Goal: Information Seeking & Learning: Find specific fact

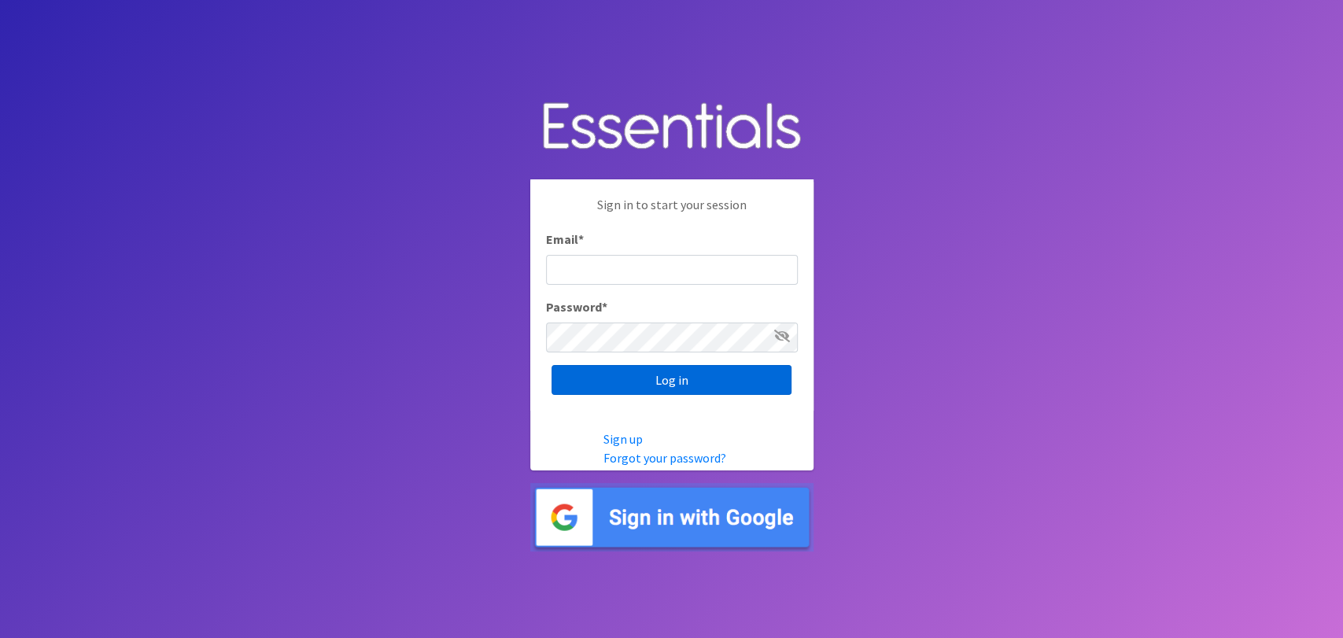
type input "analisacantu@austindiapers.org"
click at [651, 375] on input "Log in" at bounding box center [672, 380] width 240 height 30
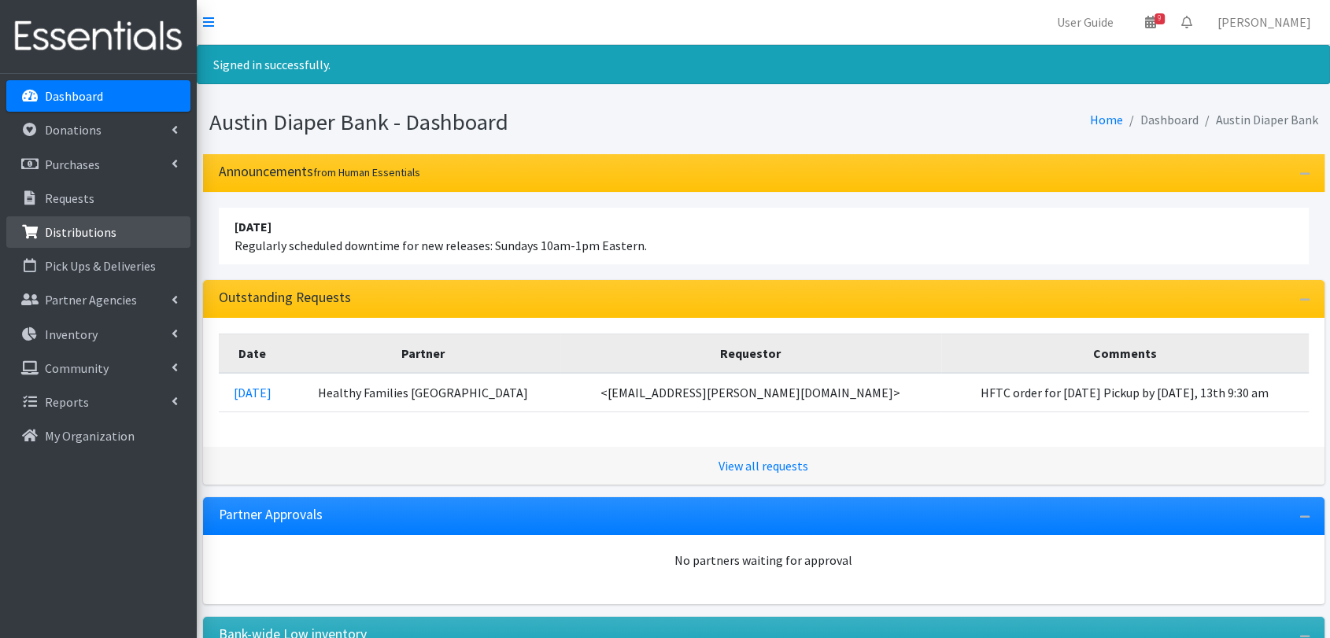
drag, startPoint x: 101, startPoint y: 232, endPoint x: 119, endPoint y: 238, distance: 18.9
click at [101, 232] on p "Distributions" at bounding box center [81, 232] width 72 height 16
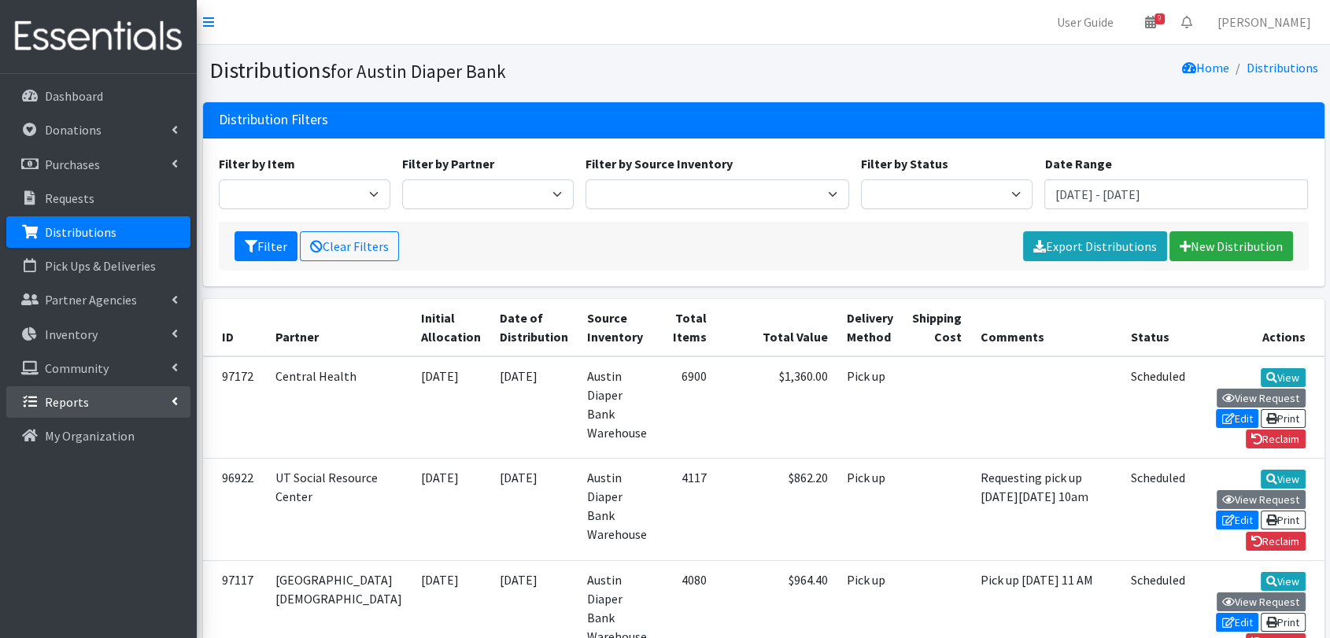
click at [174, 417] on link "Reports" at bounding box center [98, 401] width 184 height 31
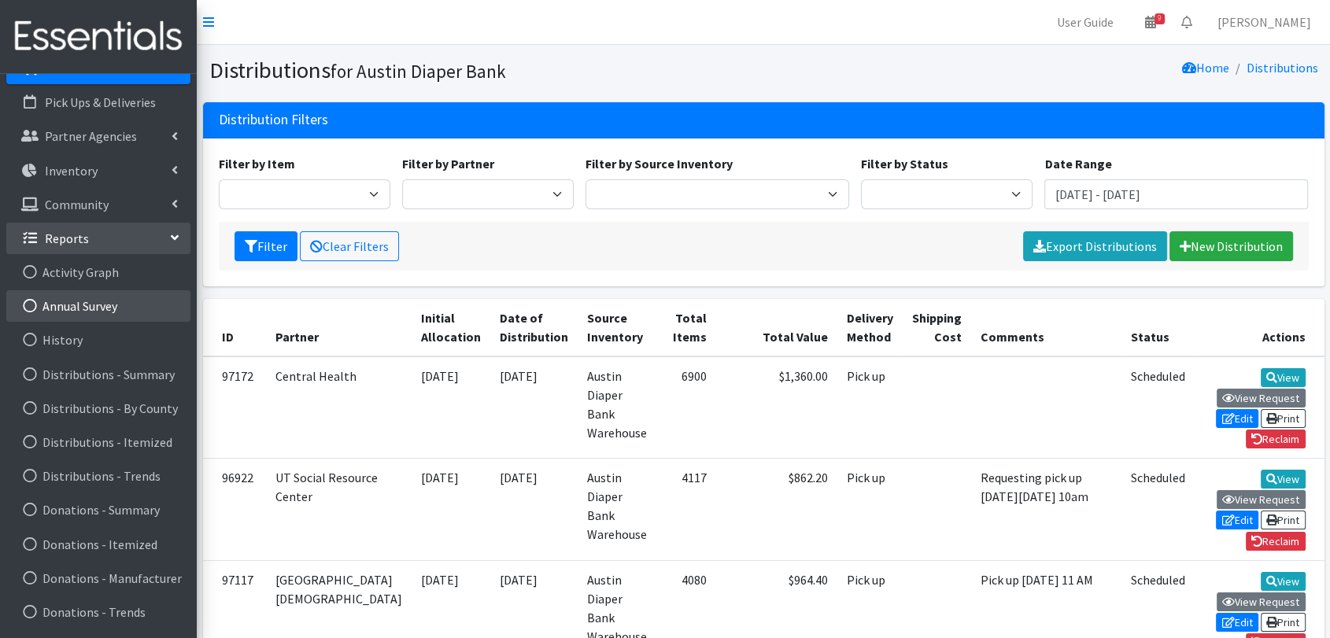
scroll to position [262, 0]
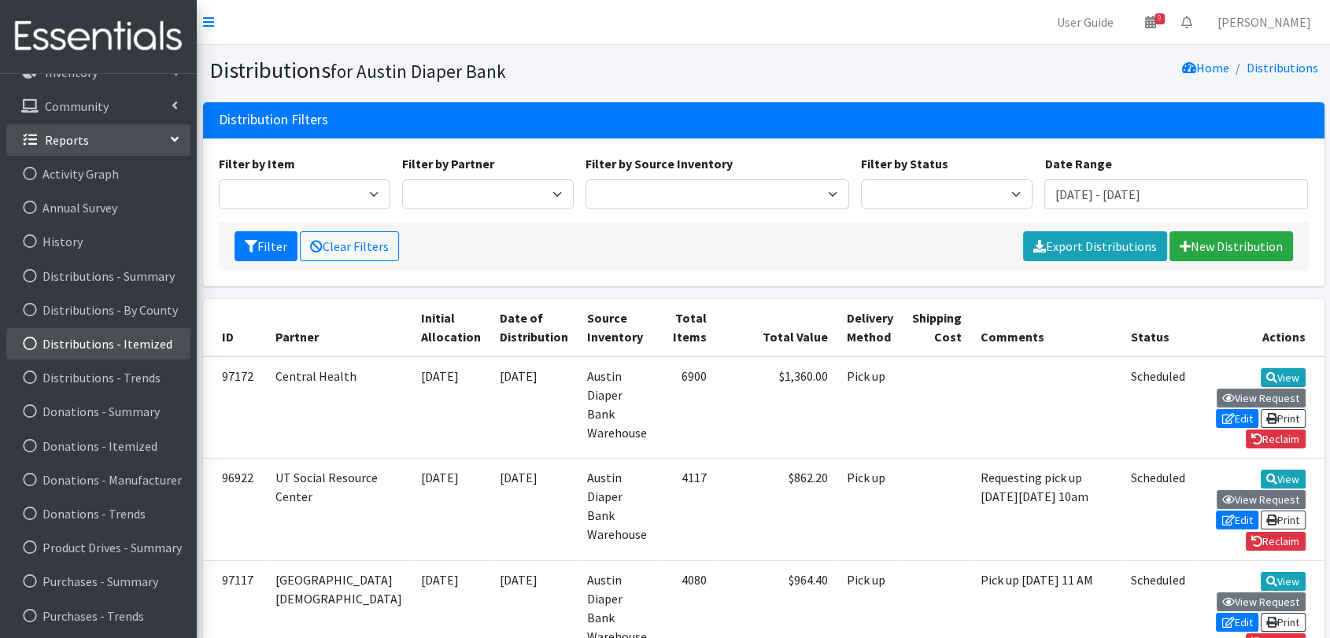
click at [80, 350] on link "Distributions - Itemized" at bounding box center [98, 343] width 184 height 31
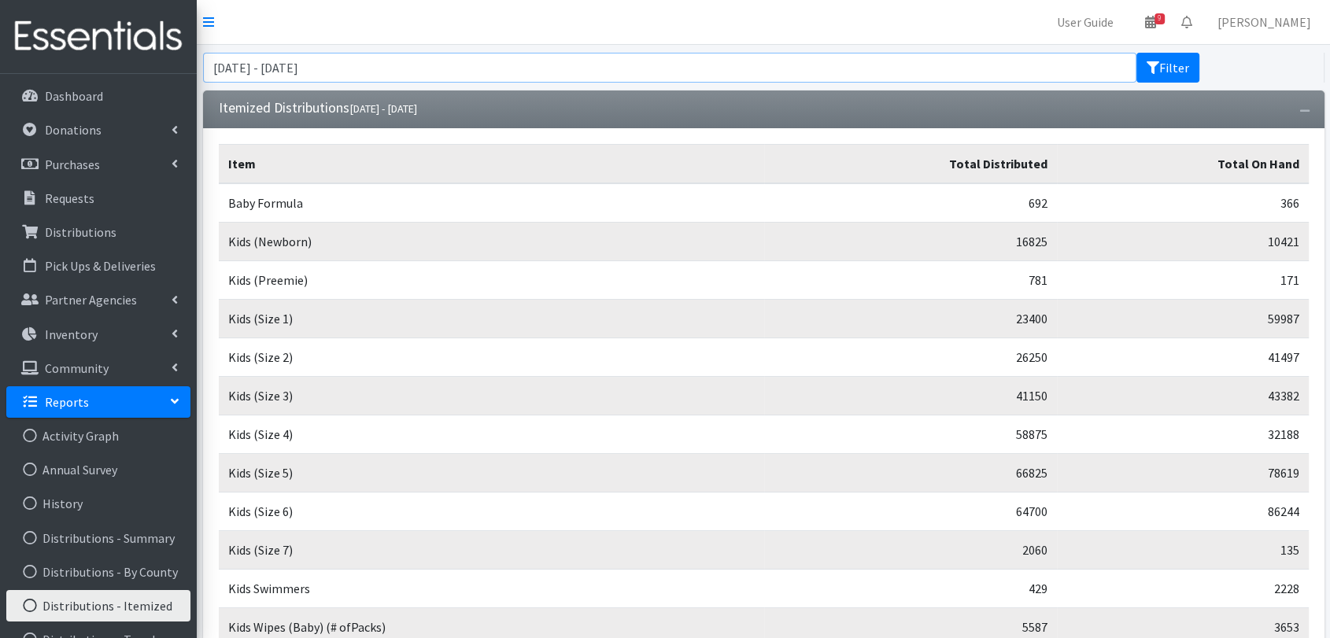
click at [493, 81] on input "July 24, 2025 - October 24, 2025" at bounding box center [670, 68] width 934 height 30
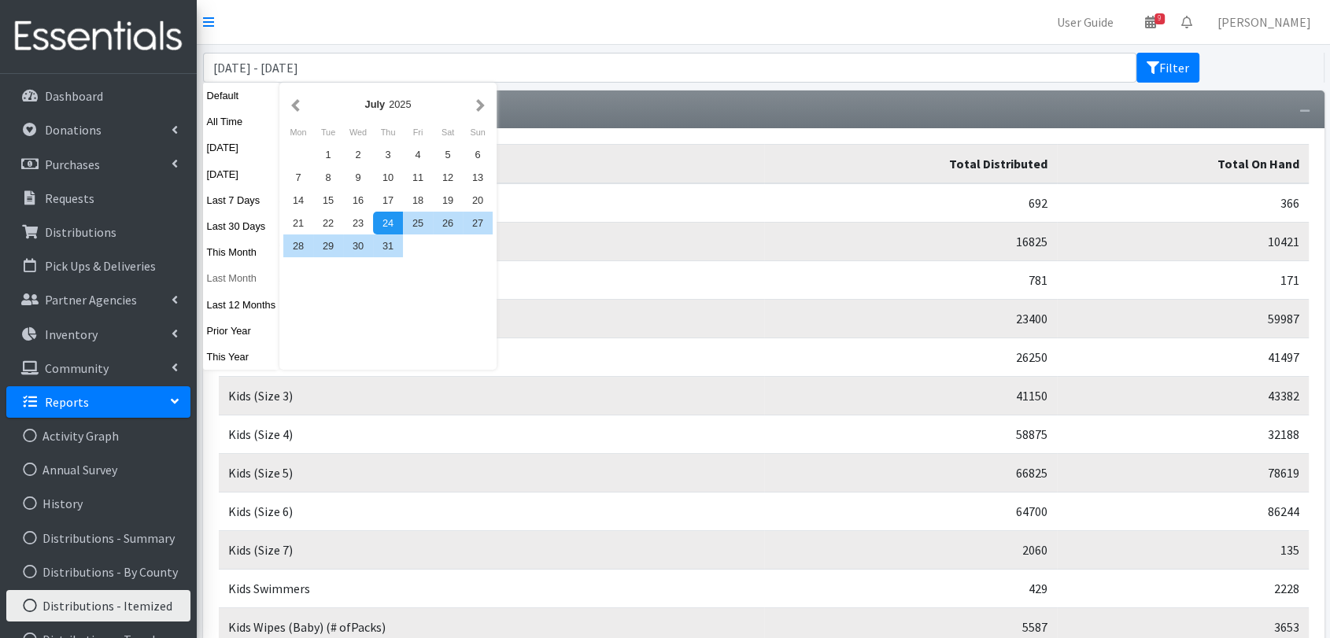
click at [238, 279] on button "Last Month" at bounding box center [241, 278] width 77 height 23
type input "[DATE] - [DATE]"
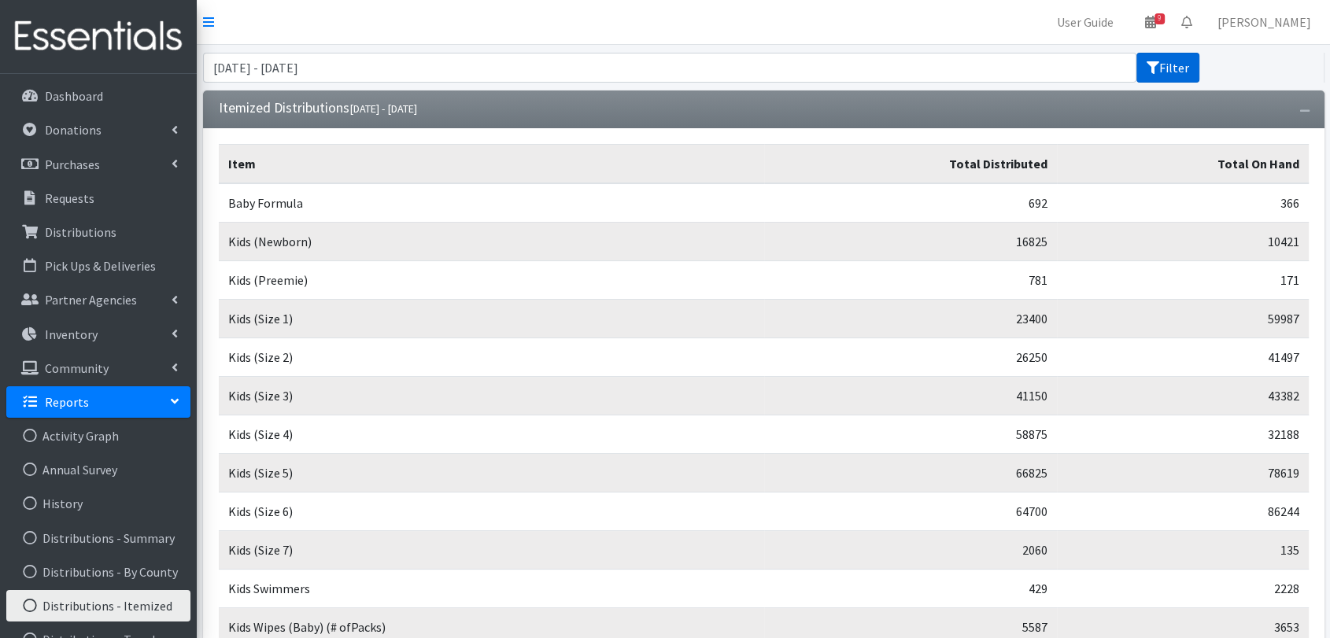
click at [1176, 58] on button "Filter" at bounding box center [1167, 68] width 63 height 30
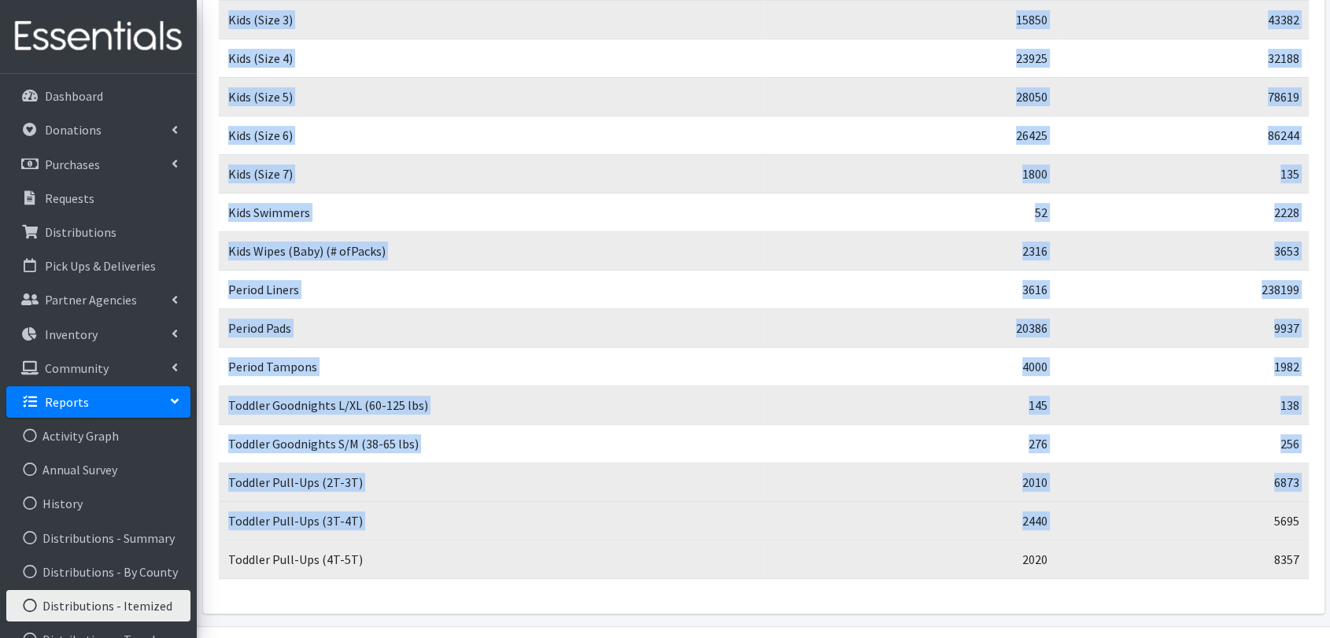
scroll to position [422, 0]
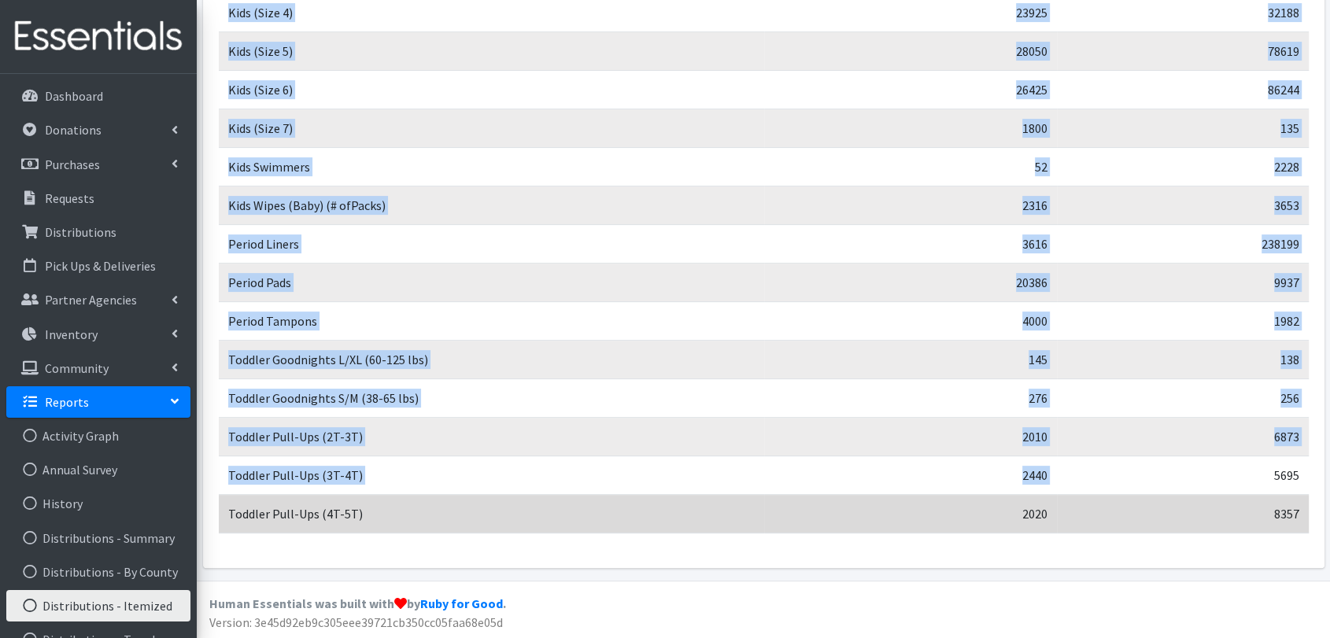
drag, startPoint x: 237, startPoint y: 204, endPoint x: 1297, endPoint y: 509, distance: 1103.0
click at [1297, 509] on tbody "Baby Formula 308 366 Kids (Newborn) 6725 10421 Kids (Preemie) 491 171 Kids (Siz…" at bounding box center [764, 148] width 1090 height 772
click at [1146, 508] on td "8357" at bounding box center [1182, 514] width 251 height 39
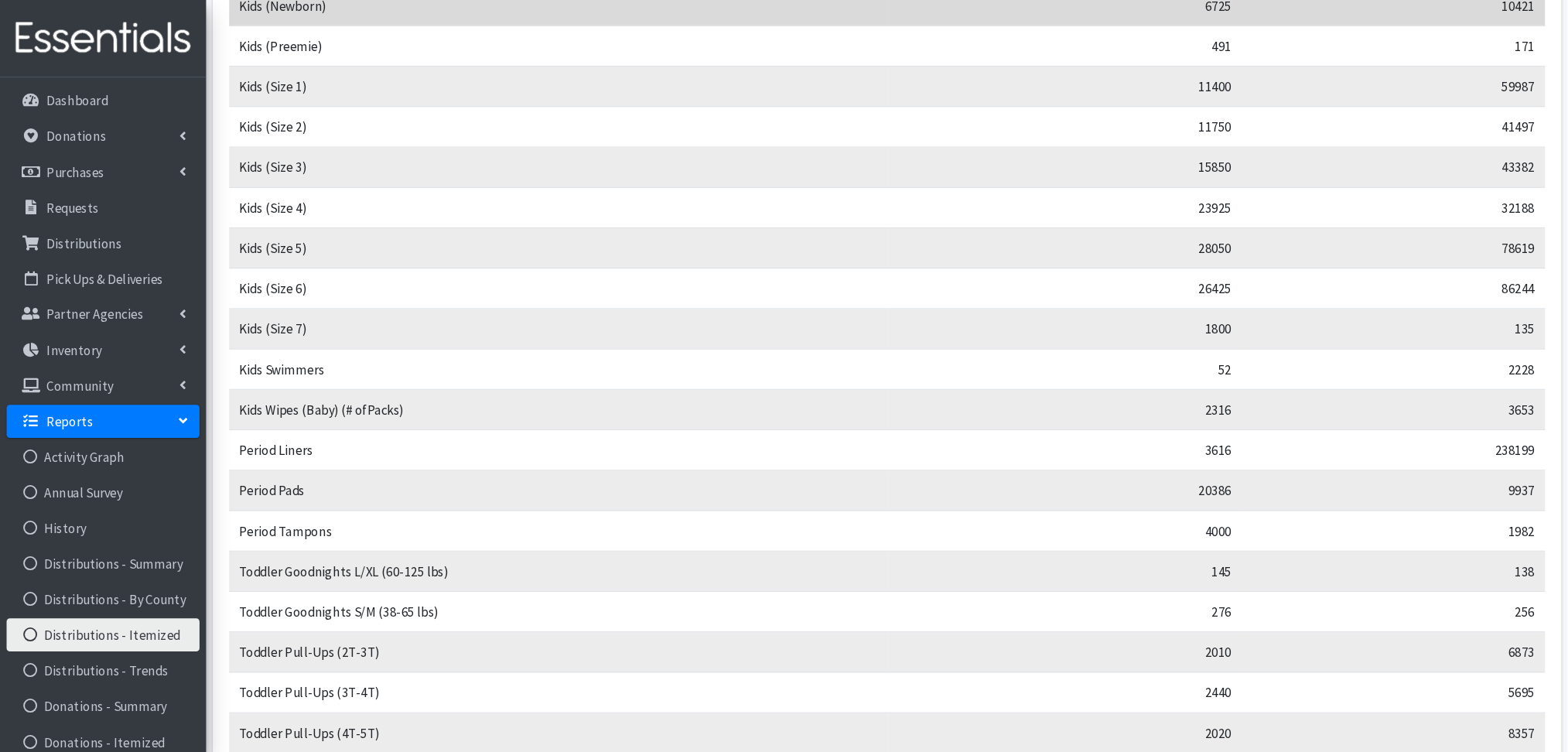
scroll to position [231, 0]
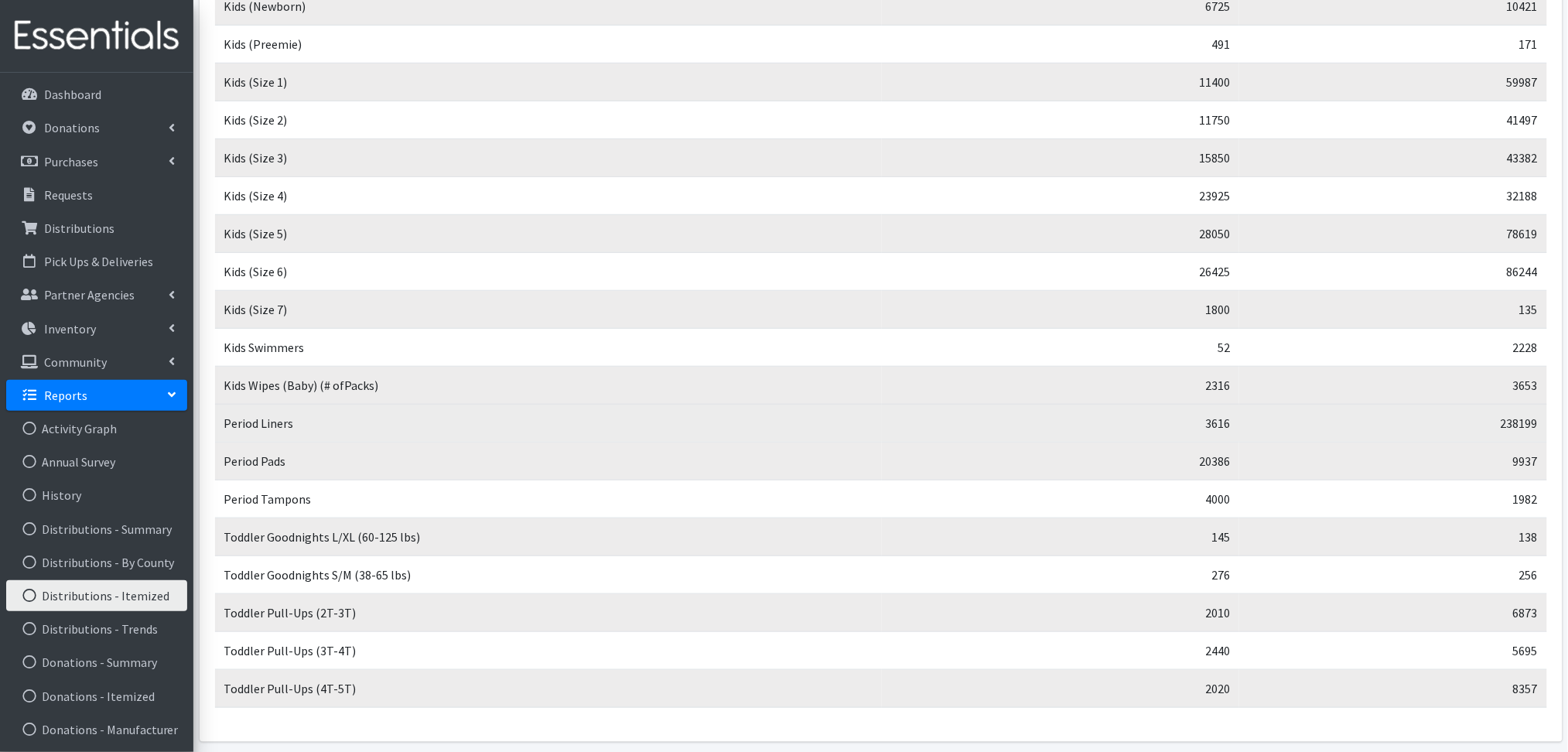
drag, startPoint x: 1376, startPoint y: 2, endPoint x: 1137, endPoint y: 434, distance: 493.7
click at [1138, 434] on td "3616" at bounding box center [1061, 424] width 358 height 38
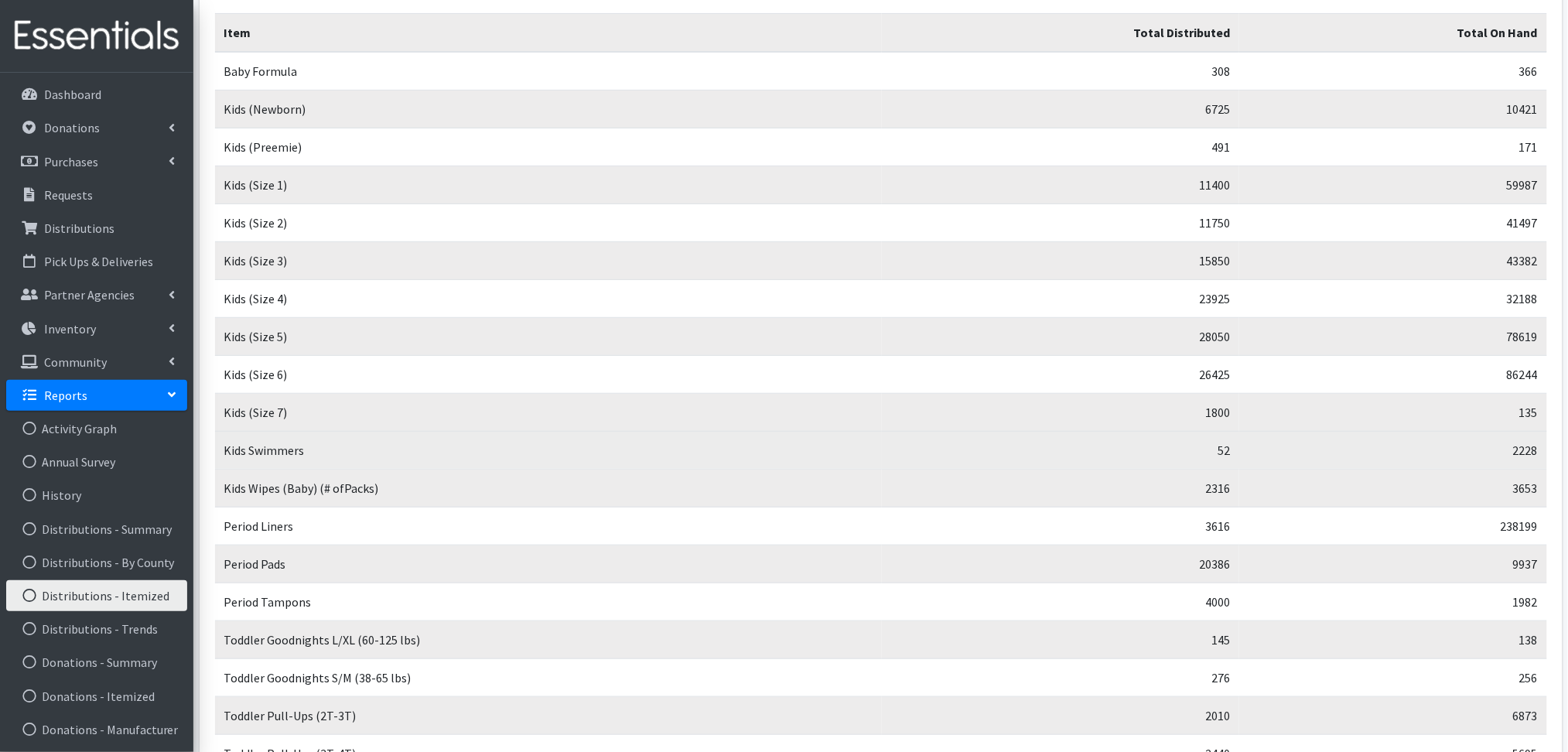
scroll to position [26, 0]
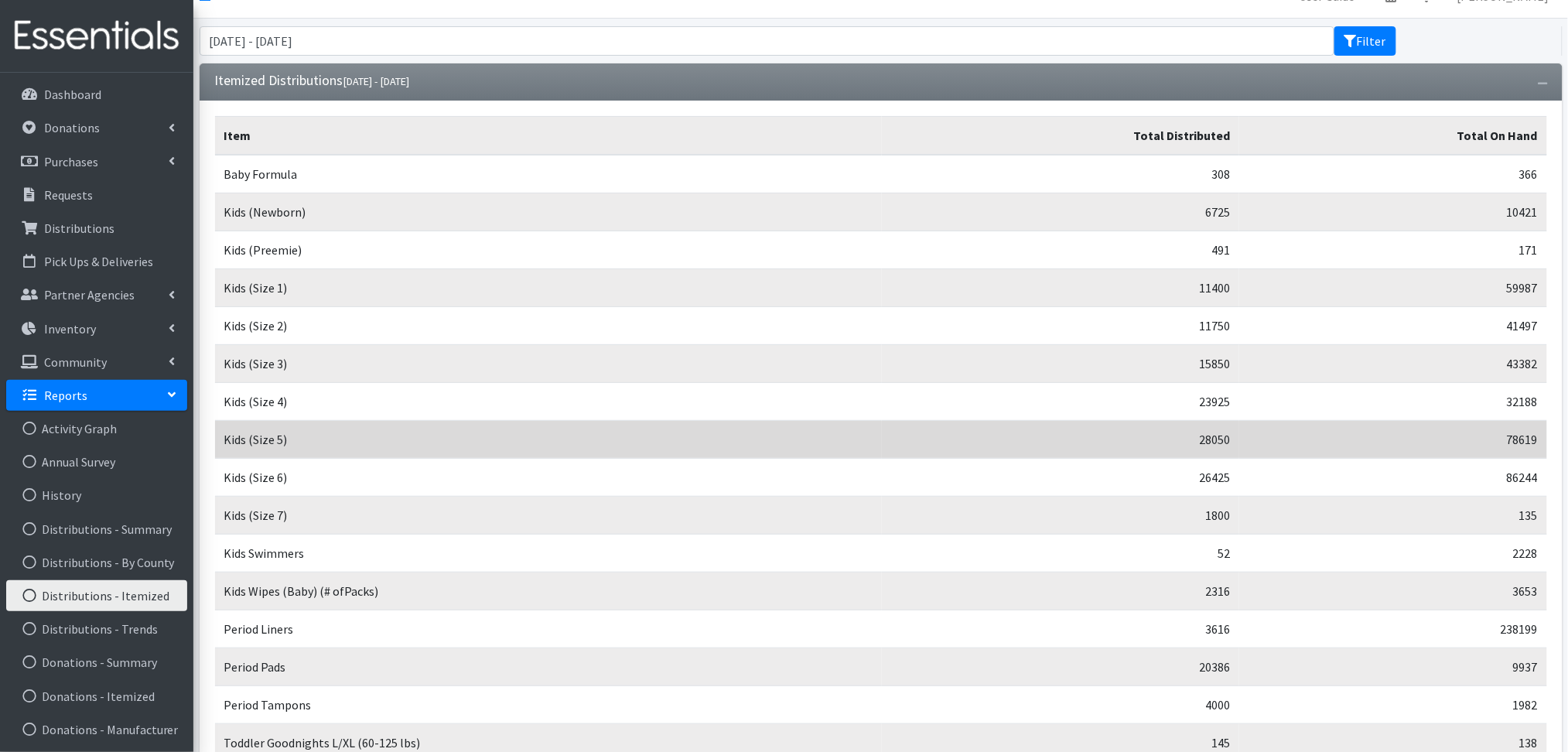
drag, startPoint x: 217, startPoint y: 205, endPoint x: 1539, endPoint y: 438, distance: 1342.4
click at [1307, 438] on tbody "Baby Formula 308 366 Kids (Newborn) 6725 10421 Kids (Preemie) 491 171 Kids (Siz…" at bounding box center [881, 534] width 1332 height 759
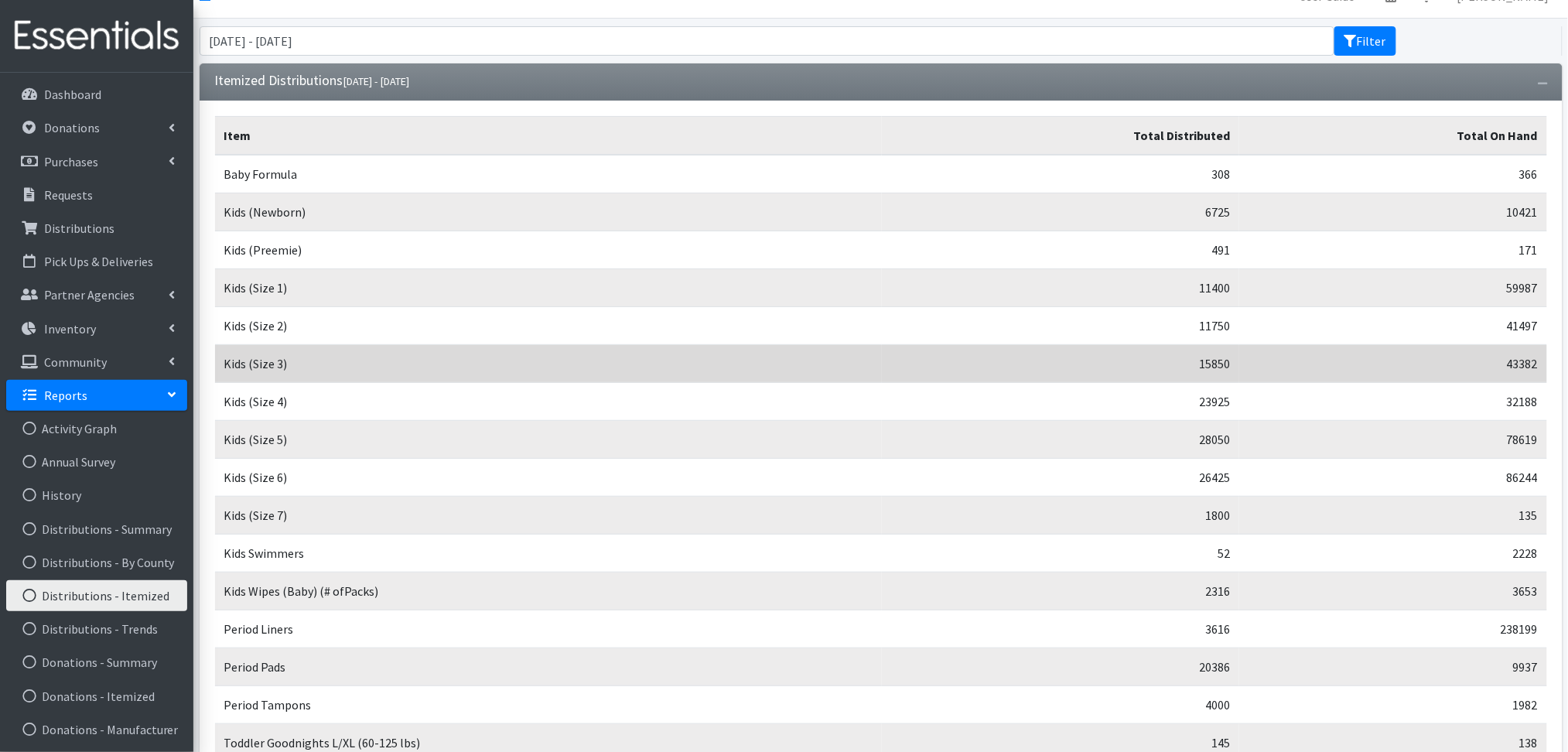
copy tbody "Kids (Newborn) 6725 10421 Kids (Preemie) 491 171 Kids (Size 1) 11400 59987 Kids…"
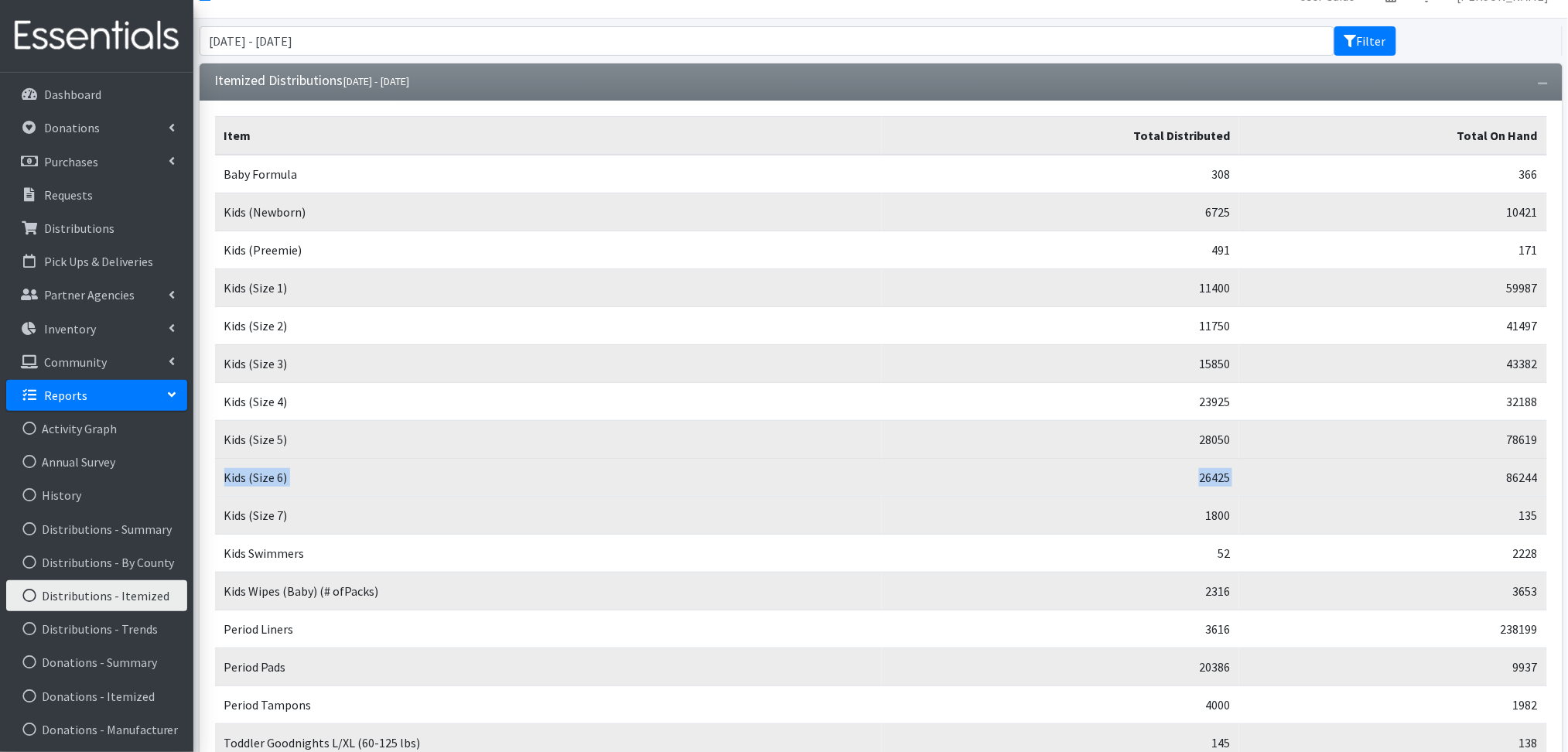
drag, startPoint x: 217, startPoint y: 474, endPoint x: 1384, endPoint y: 471, distance: 1167.0
click at [1307, 471] on tr "Kids (Size 6) 26425 86244" at bounding box center [881, 478] width 1332 height 38
copy tr "Kids (Size 6) 26425"
